Goal: Find specific page/section: Find specific page/section

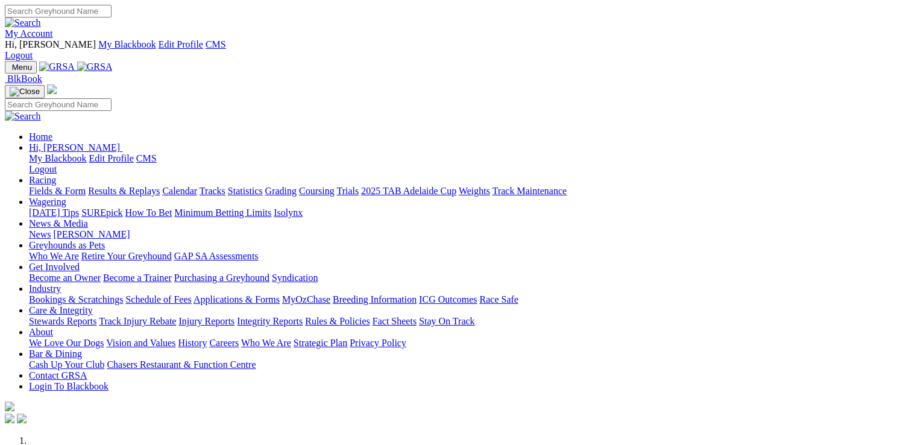
drag, startPoint x: 0, startPoint y: 0, endPoint x: 874, endPoint y: 11, distance: 874.2
click at [874, 11] on div "My Account Hi, Joshua My Blackbook Edit Profile CMS Logout" at bounding box center [456, 33] width 903 height 56
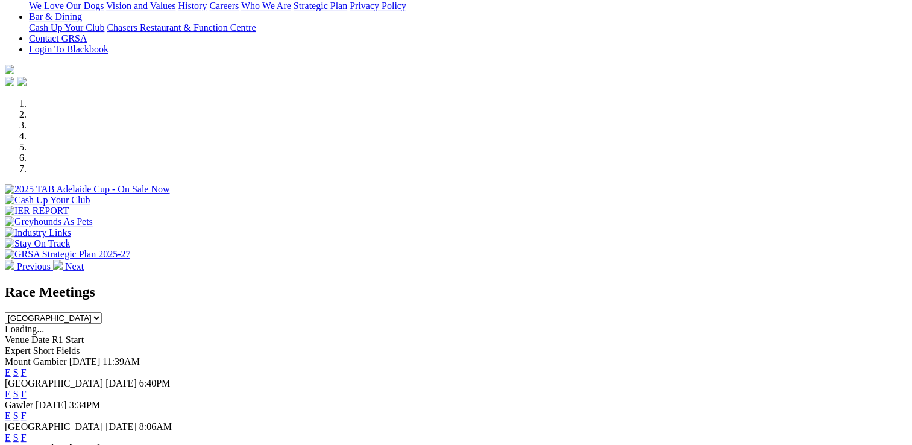
scroll to position [345, 0]
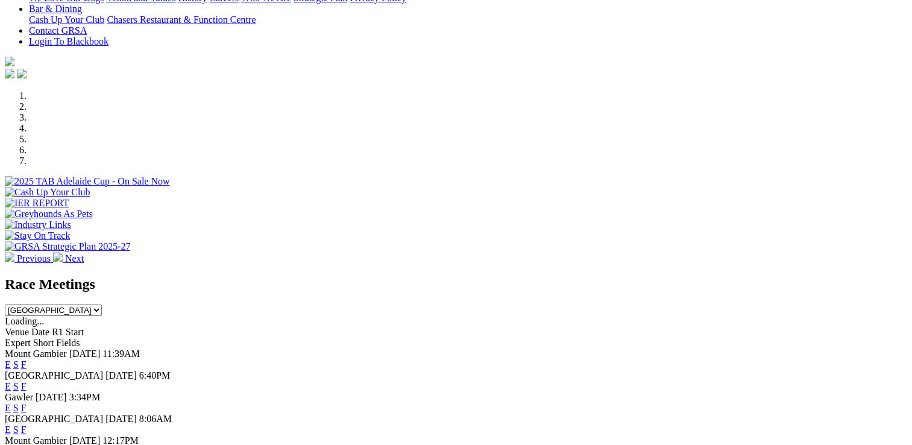
click at [27, 403] on link "F" at bounding box center [23, 408] width 5 height 10
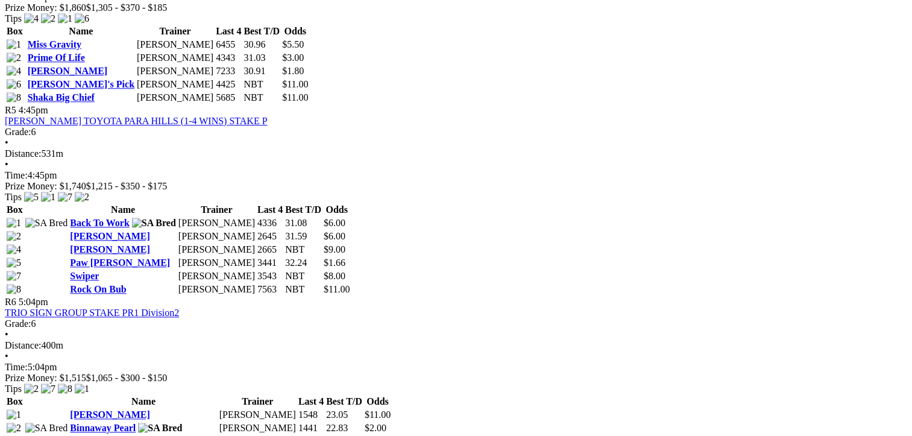
scroll to position [1278, 0]
